Goal: Transaction & Acquisition: Register for event/course

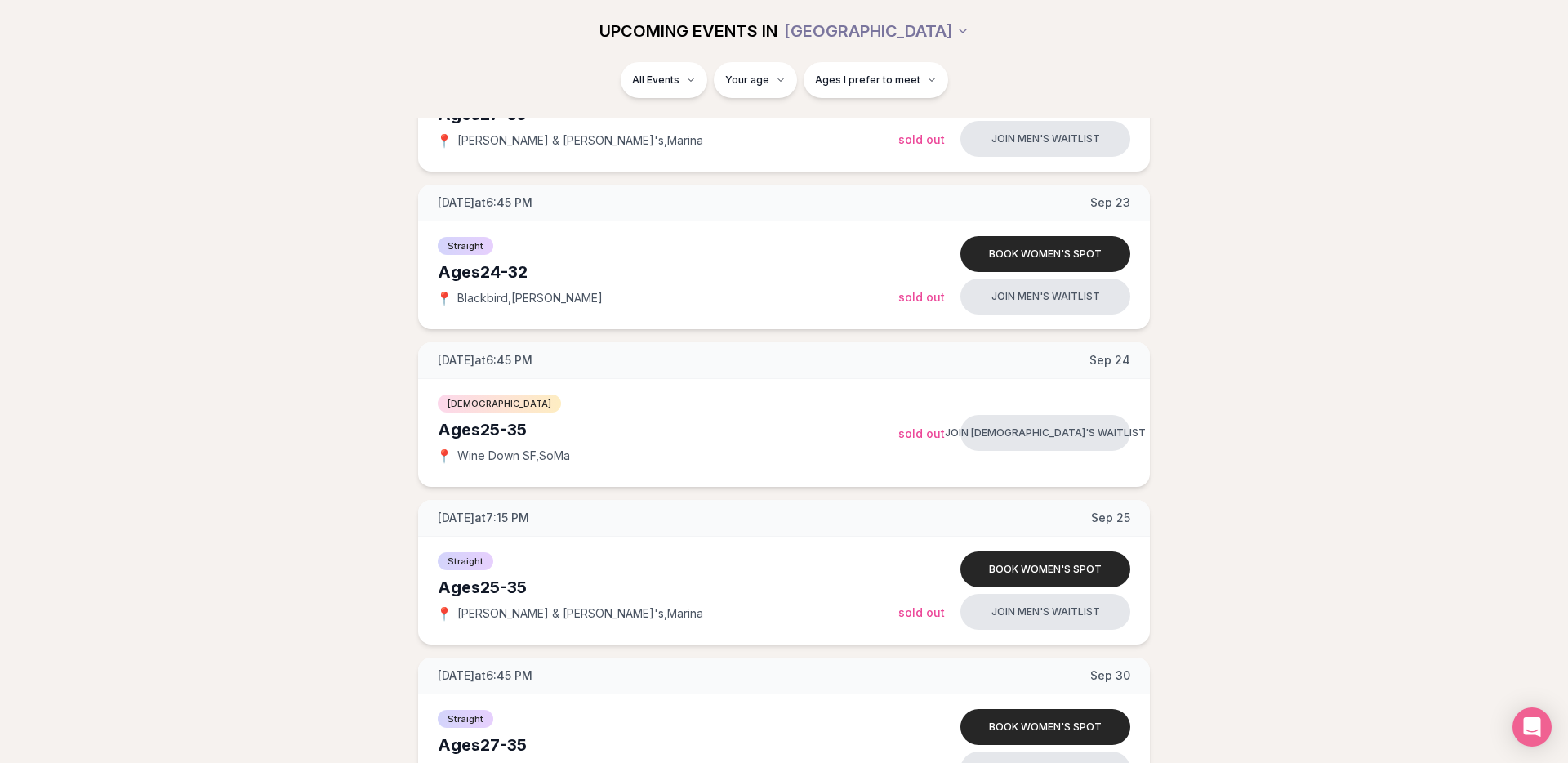
scroll to position [1082, 0]
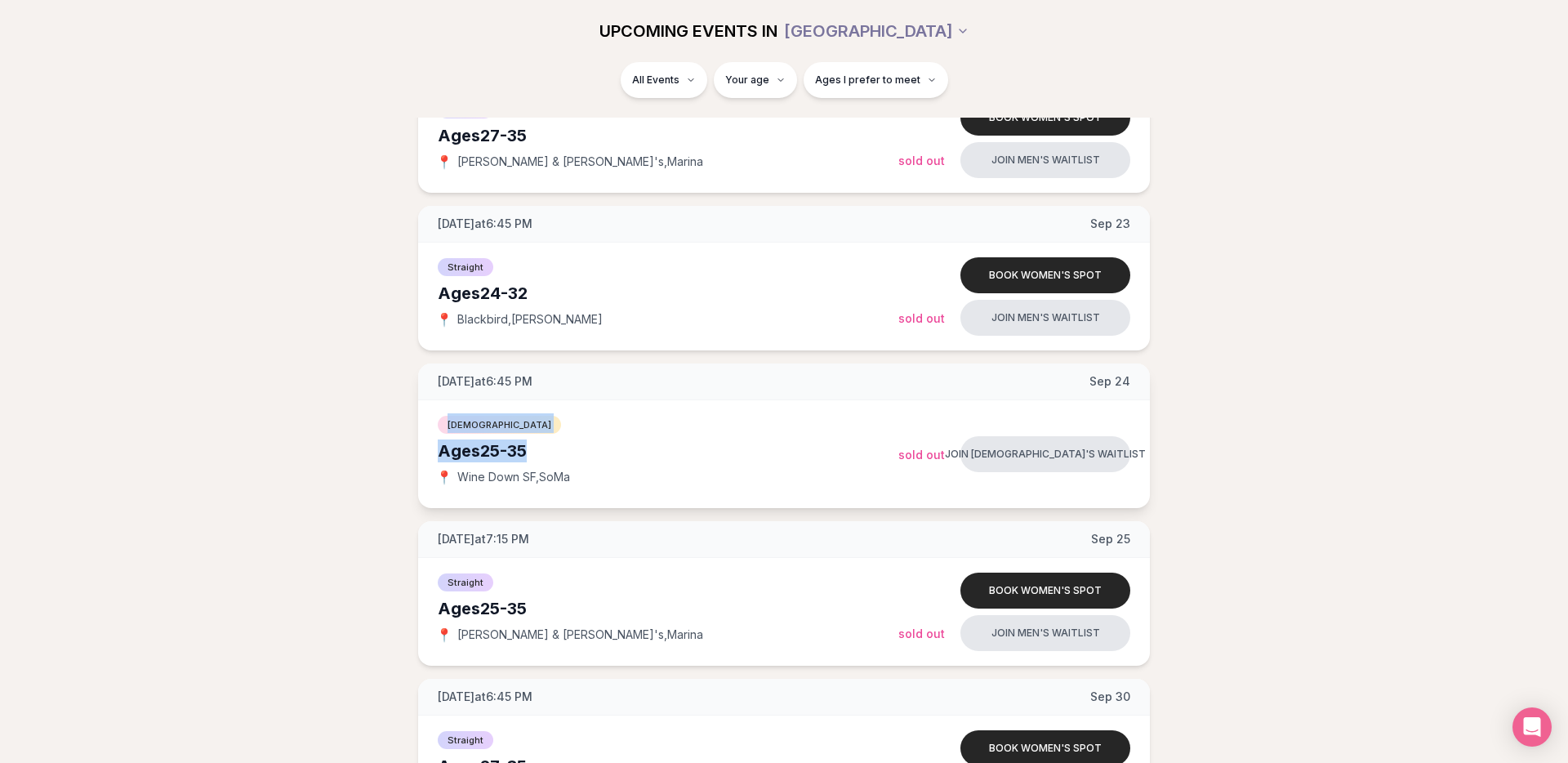
drag, startPoint x: 449, startPoint y: 426, endPoint x: 532, endPoint y: 451, distance: 86.7
click at [532, 451] on div "[DEMOGRAPHIC_DATA] Ages [DEMOGRAPHIC_DATA] 📍 Wine Down SF , SoMa" at bounding box center [668, 454] width 460 height 82
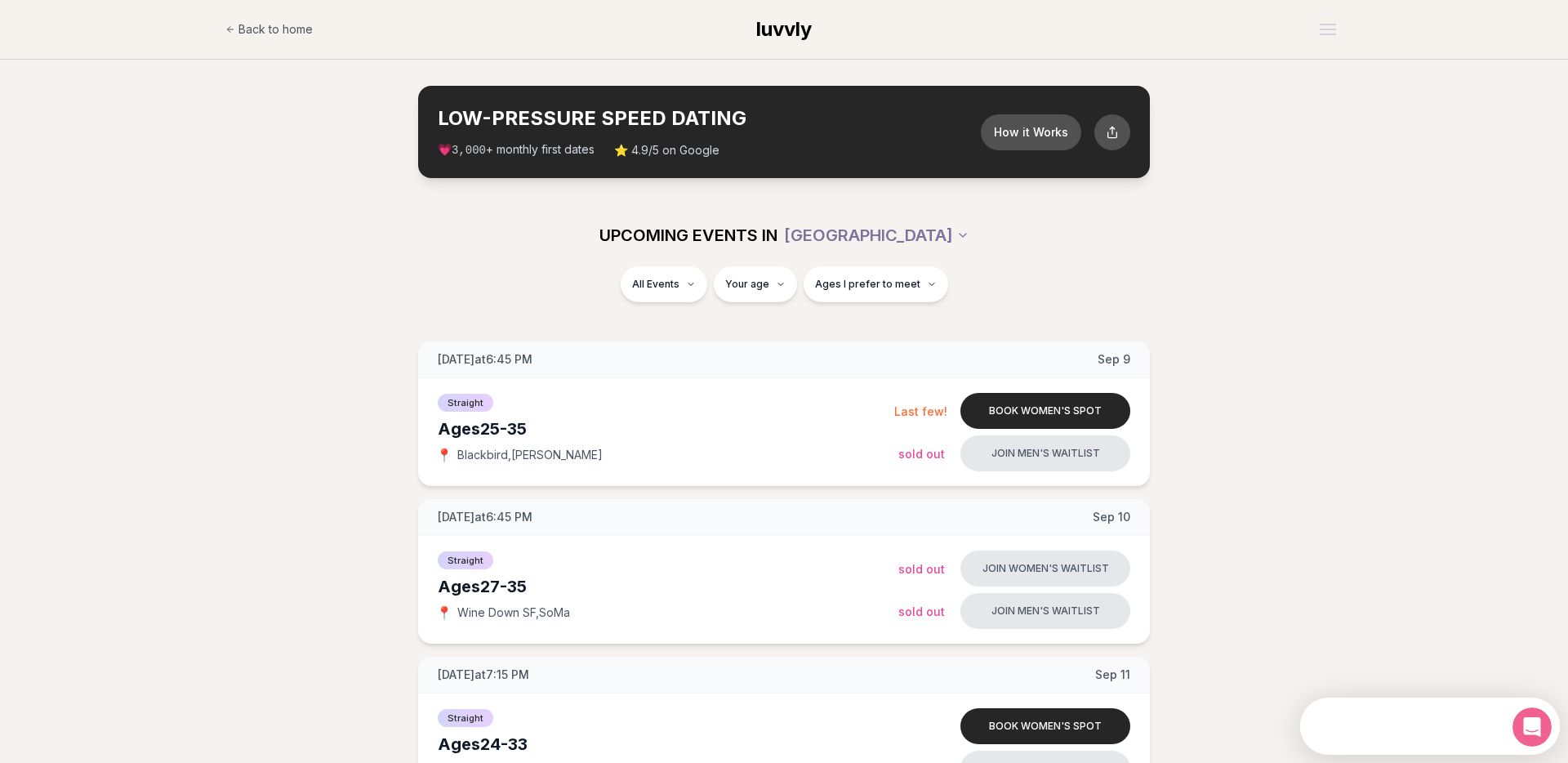
scroll to position [0, 0]
click at [876, 278] on span "Ages I prefer to meet" at bounding box center [867, 284] width 105 height 13
type input "**"
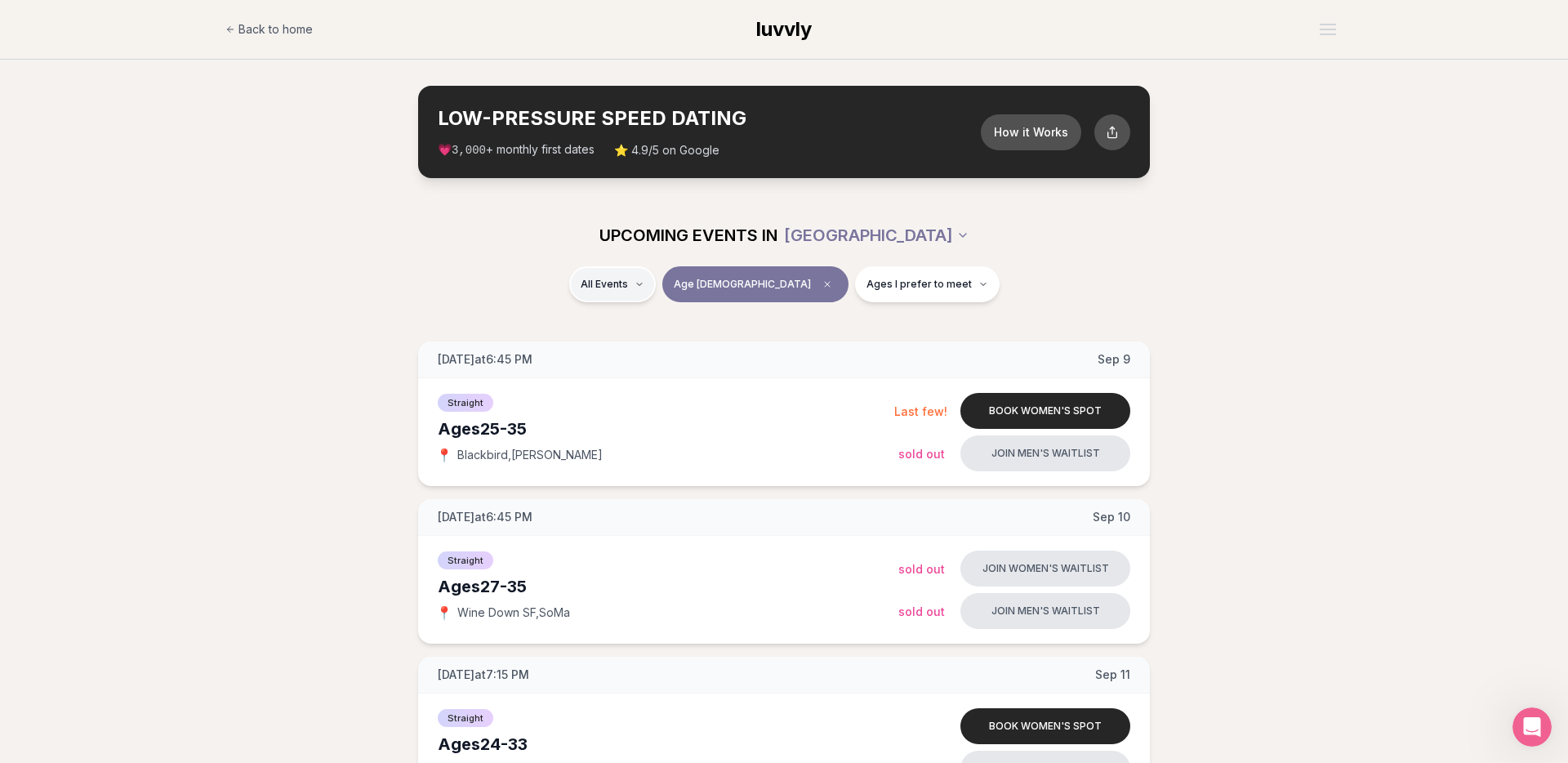
click at [681, 373] on div "[DEMOGRAPHIC_DATA] ( 2 )" at bounding box center [684, 362] width 155 height 36
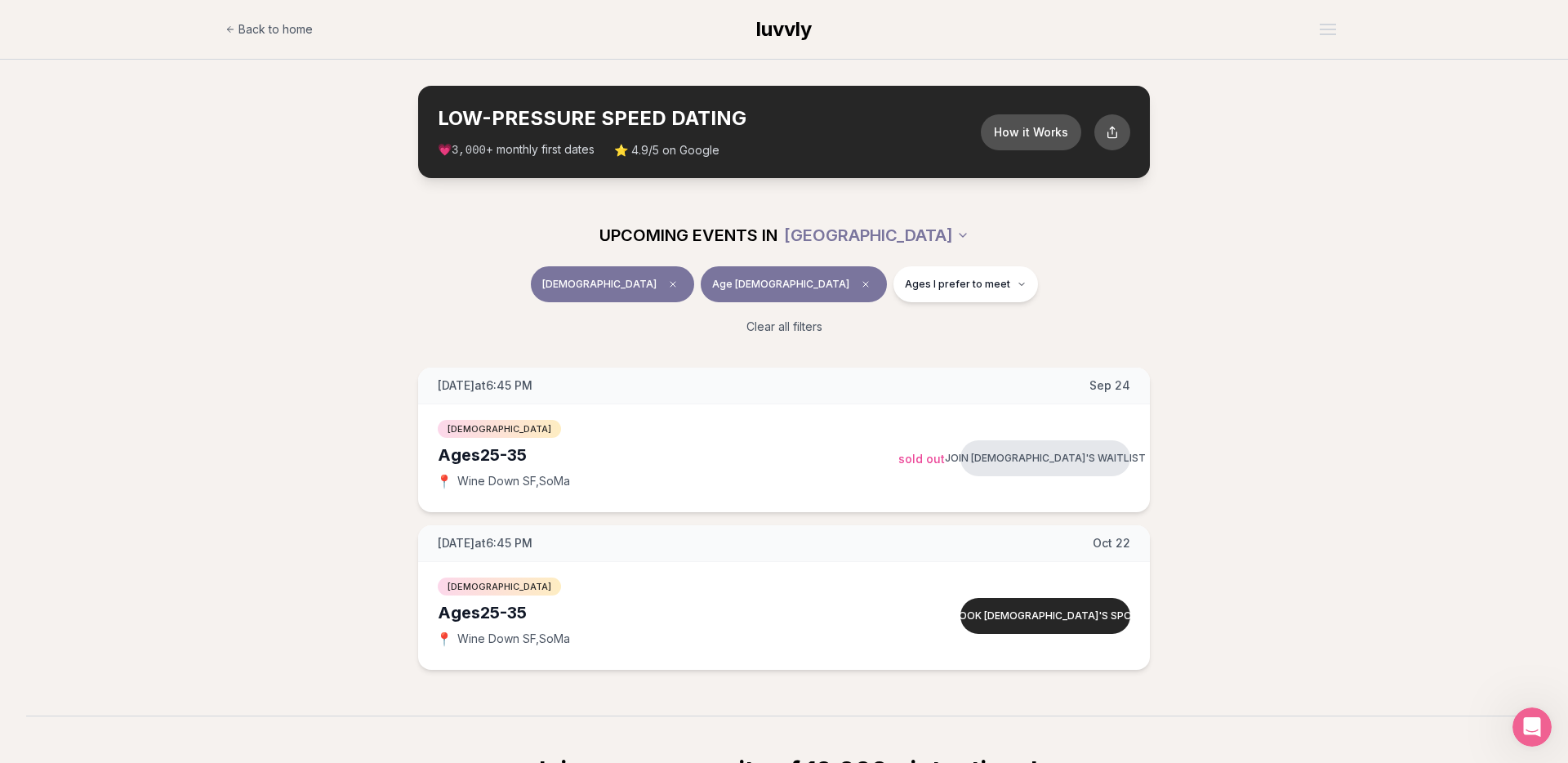
click at [788, 37] on span "luvvly" at bounding box center [784, 29] width 56 height 23
